Goal: Information Seeking & Learning: Learn about a topic

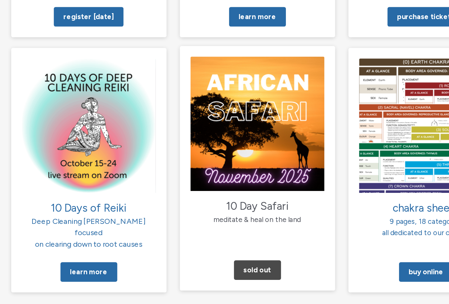
scroll to position [548, 0]
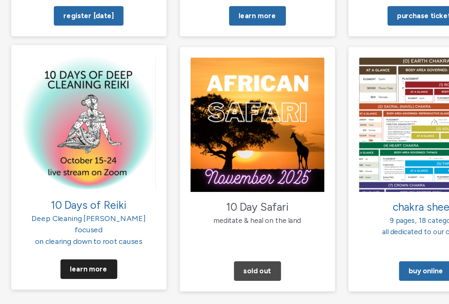
click at [86, 272] on link "Learn More" at bounding box center [106, 279] width 40 height 14
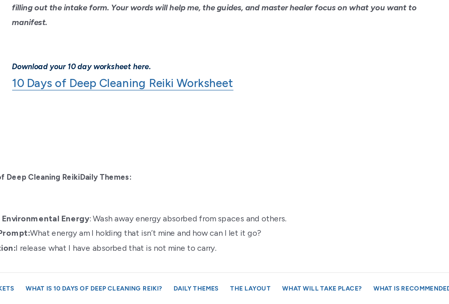
scroll to position [457, 0]
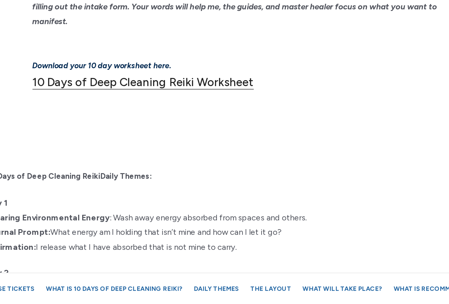
click at [81, 154] on link "10 Days of Deep Cleaning Reiki Worksheet" at bounding box center [153, 158] width 144 height 9
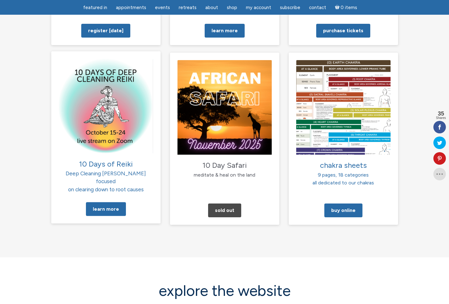
scroll to position [618, 0]
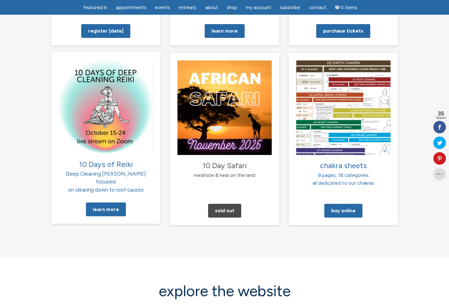
click at [131, 98] on img at bounding box center [106, 106] width 94 height 94
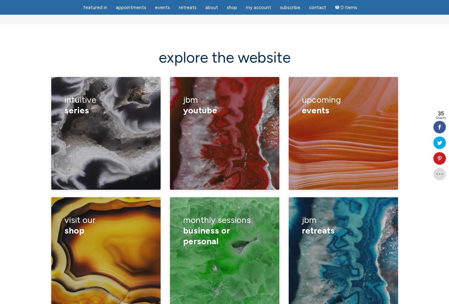
scroll to position [850, 0]
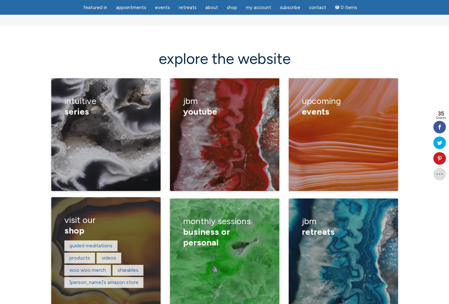
click at [129, 210] on h3 "visit our shop" at bounding box center [105, 225] width 83 height 30
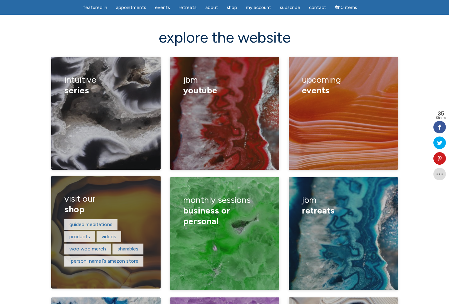
scroll to position [872, 0]
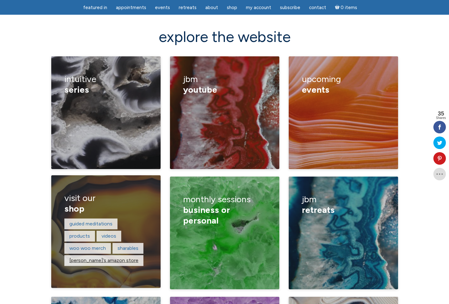
click at [84, 257] on link "Jamie’s amazon store" at bounding box center [103, 260] width 69 height 6
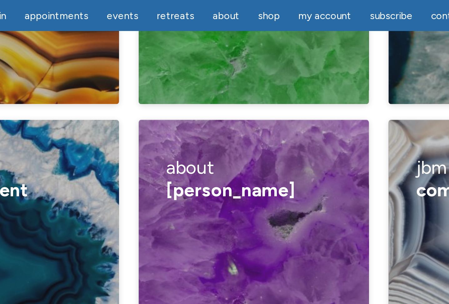
scroll to position [1111, 0]
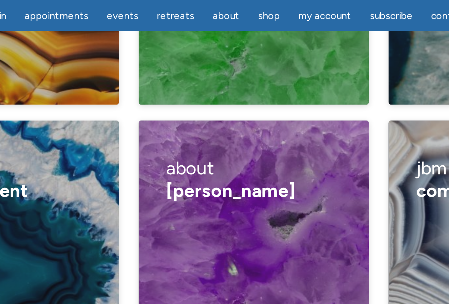
click at [183, 85] on span "Jamie Butler" at bounding box center [213, 90] width 61 height 11
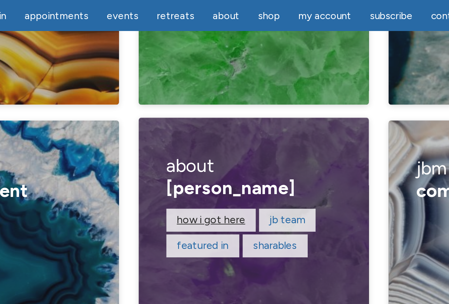
click at [188, 101] on link "How I got here" at bounding box center [204, 104] width 33 height 6
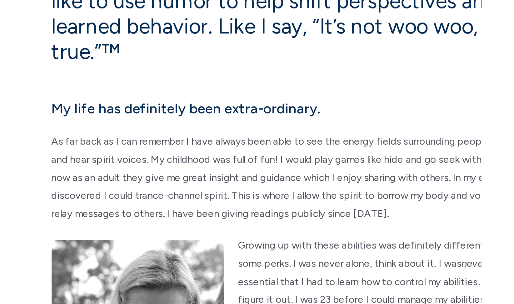
scroll to position [132, 0]
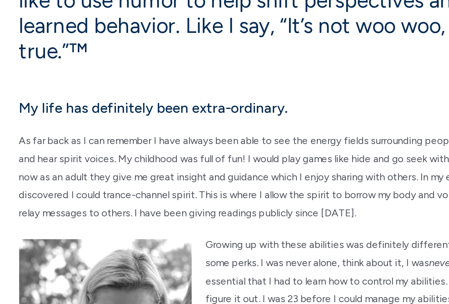
click at [238, 177] on p "main" at bounding box center [225, 182] width 288 height 10
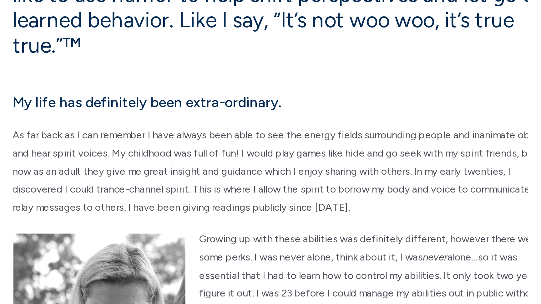
scroll to position [136, 0]
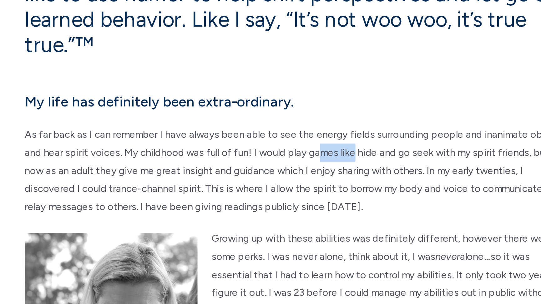
drag, startPoint x: 190, startPoint y: 78, endPoint x: 172, endPoint y: 79, distance: 18.5
click at [172, 209] on p "As far back as I can remember I have always been able to see the energy fields …" at bounding box center [271, 233] width 288 height 48
click at [198, 174] on p "main" at bounding box center [271, 179] width 288 height 10
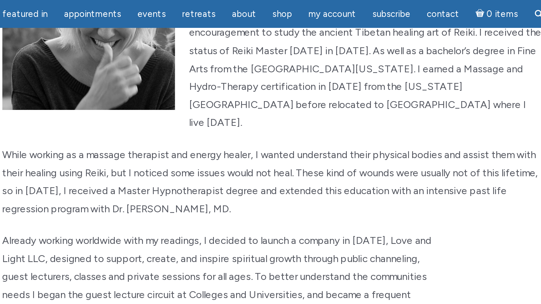
scroll to position [435, 0]
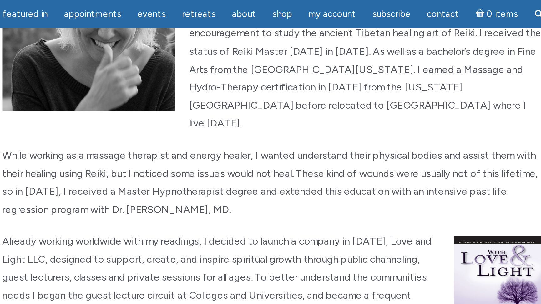
click at [367, 135] on img "main" at bounding box center [390, 156] width 47 height 63
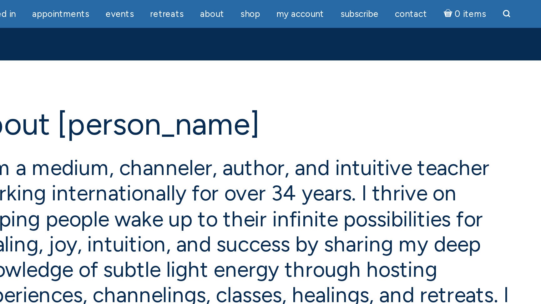
scroll to position [90, 0]
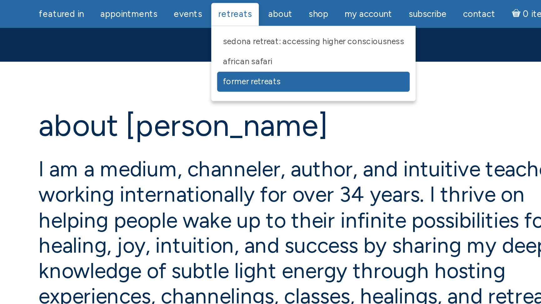
click at [225, 43] on span "Former Retreats" at bounding box center [240, 43] width 31 height 5
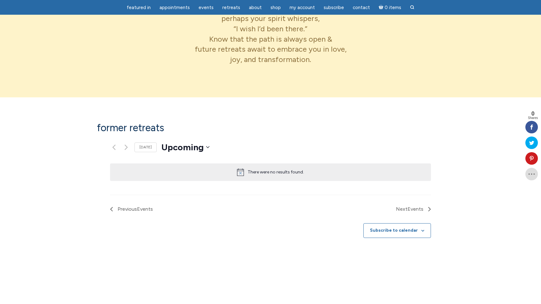
scroll to position [305, 0]
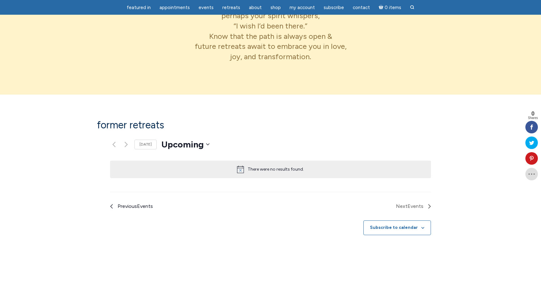
click at [137, 203] on span "Events" at bounding box center [145, 206] width 16 height 6
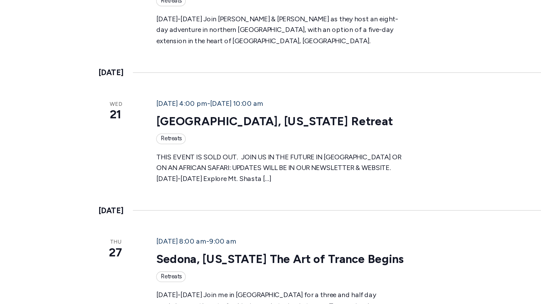
scroll to position [514, 0]
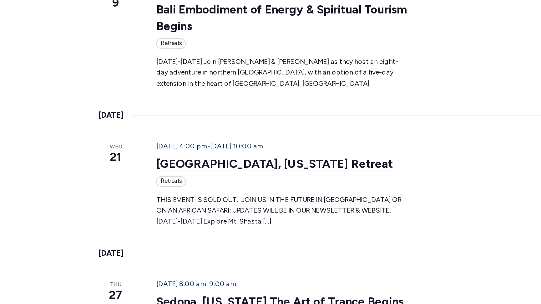
click at [147, 181] on link "Mount Shasta, California Retreat" at bounding box center [223, 185] width 153 height 9
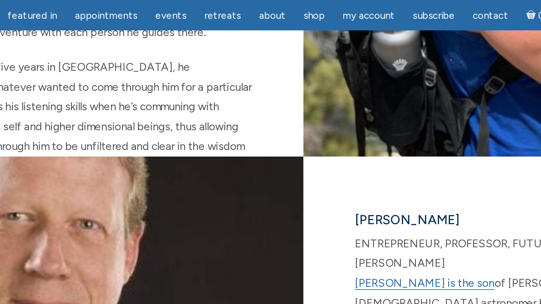
scroll to position [1418, 0]
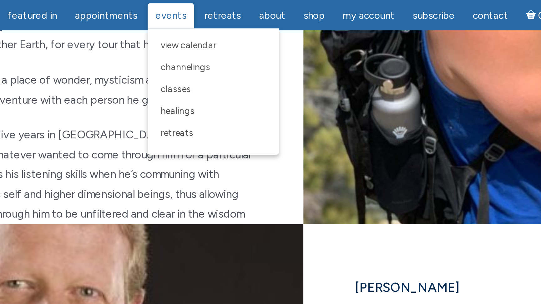
click at [199, 8] on span "Events" at bounding box center [206, 8] width 15 height 6
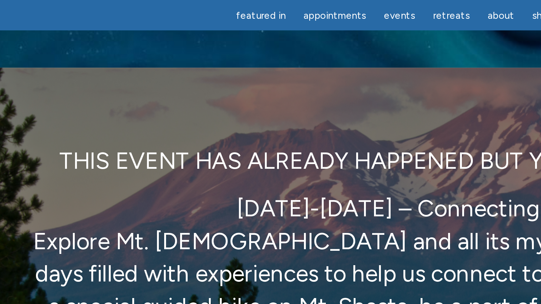
scroll to position [16, 0]
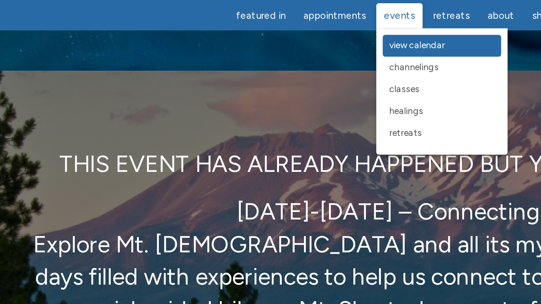
click at [201, 24] on span "View Calendar" at bounding box center [214, 21] width 27 height 5
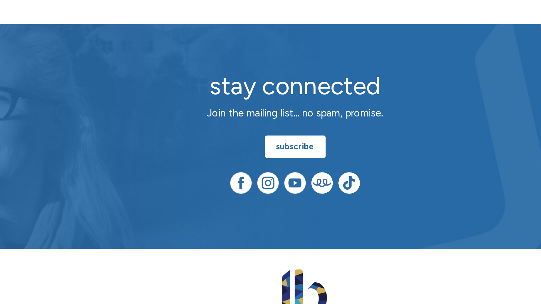
scroll to position [1055, 0]
